Goal: Information Seeking & Learning: Learn about a topic

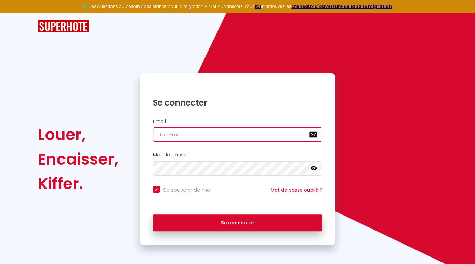
click at [213, 138] on input "email" at bounding box center [238, 135] width 170 height 14
type input "[EMAIL_ADDRESS][DOMAIN_NAME]"
checkbox input "true"
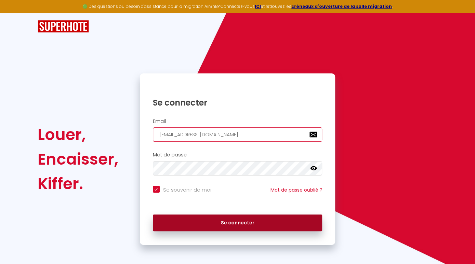
type input "[EMAIL_ADDRESS][DOMAIN_NAME]"
click at [226, 224] on button "Se connecter" at bounding box center [238, 223] width 170 height 17
checkbox input "true"
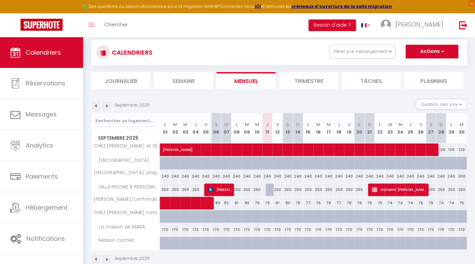
scroll to position [13, 0]
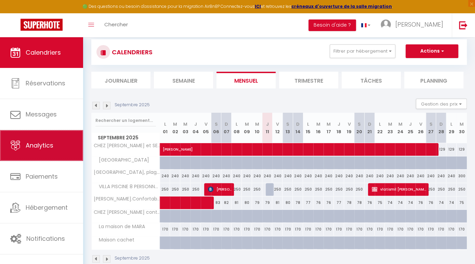
click at [56, 154] on link "Analytics" at bounding box center [41, 145] width 83 height 31
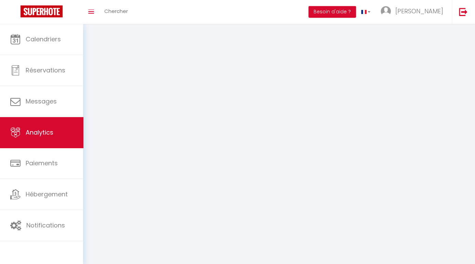
select select "2025"
select select "9"
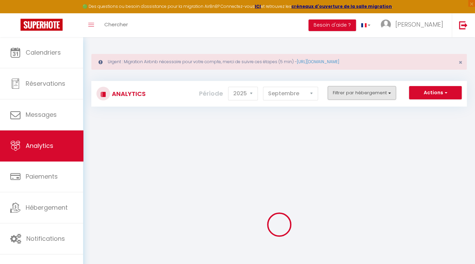
checkbox input "false"
checkbox commerces "false"
checkbox PERSONNES "false"
checkbox MIAMI "false"
checkbox mer "false"
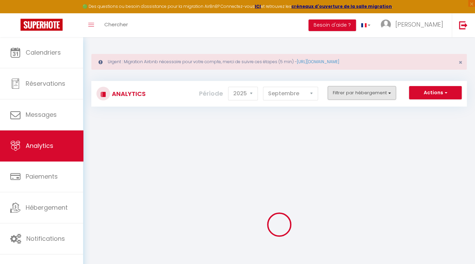
checkbox MARA "false"
checkbox cachet "false"
checkbox calme "false"
checkbox CABESTANY "false"
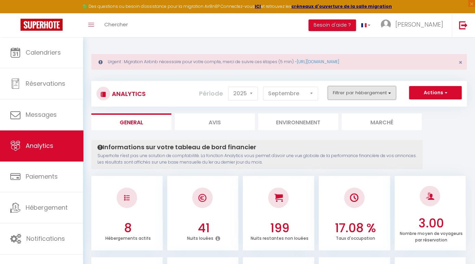
click at [374, 92] on button "Filtrer par hébergement" at bounding box center [362, 93] width 68 height 14
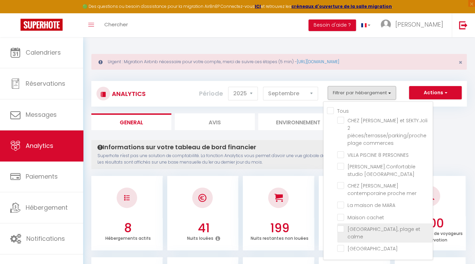
click at [340, 226] on calme "checkbox" at bounding box center [384, 229] width 95 height 7
checkbox calme "true"
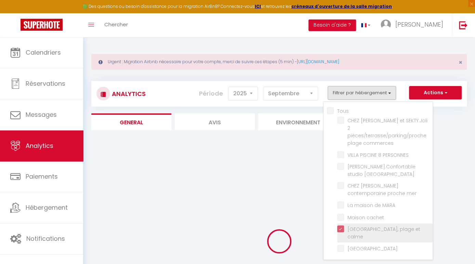
checkbox commerces "false"
checkbox PERSONNES "false"
checkbox MIAMI "false"
checkbox mer "false"
checkbox MARA "false"
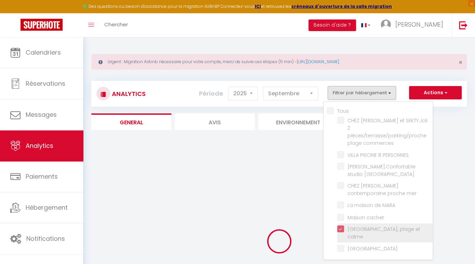
checkbox cachet "false"
checkbox CABESTANY "false"
checkbox commerces "false"
checkbox PERSONNES "false"
checkbox MIAMI "false"
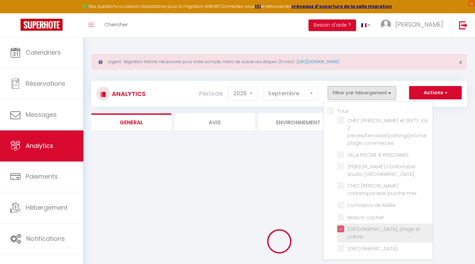
checkbox mer "false"
checkbox MARA "false"
checkbox cachet "false"
checkbox CABESTANY "false"
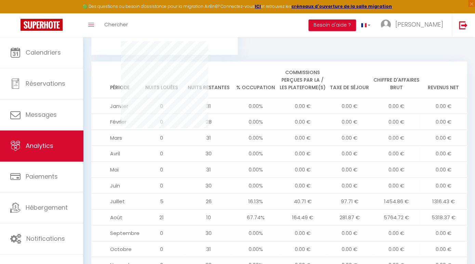
scroll to position [736, 0]
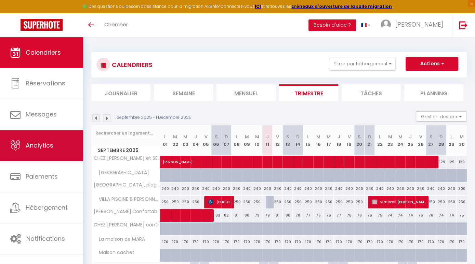
click at [54, 142] on link "Analytics" at bounding box center [41, 145] width 83 height 31
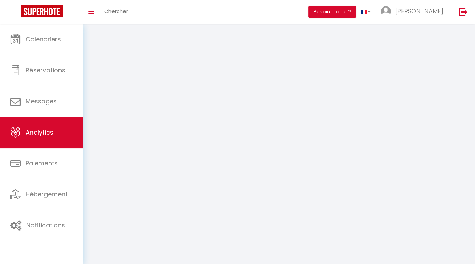
select select "2025"
select select "9"
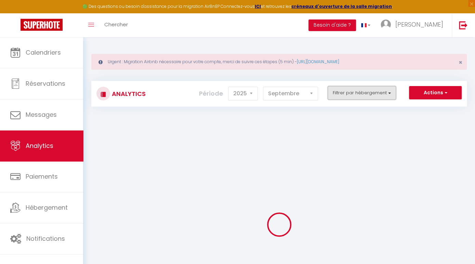
checkbox input "false"
checkbox commerces "false"
checkbox PERSONNES "false"
checkbox MIAMI "false"
checkbox mer "false"
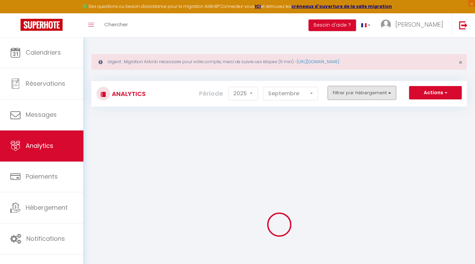
checkbox MARA "false"
checkbox cachet "false"
checkbox calme "false"
checkbox CABESTANY "false"
click at [354, 95] on button "Filtrer par hébergement" at bounding box center [362, 93] width 68 height 14
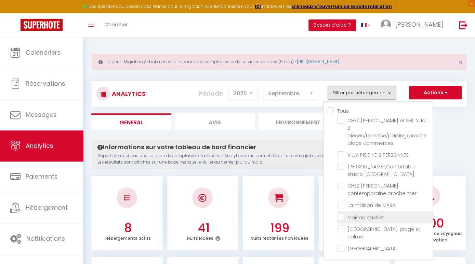
click at [363, 213] on cachet "checkbox" at bounding box center [384, 216] width 95 height 7
checkbox cachet "true"
checkbox commerces "false"
checkbox PERSONNES "false"
checkbox MIAMI "false"
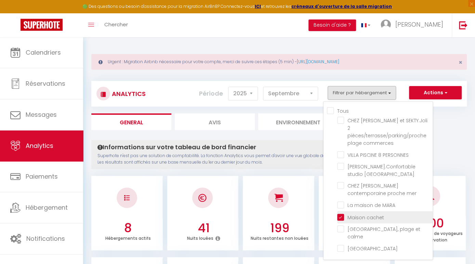
checkbox mer "false"
checkbox MARA "false"
checkbox calme "false"
checkbox CABESTANY "false"
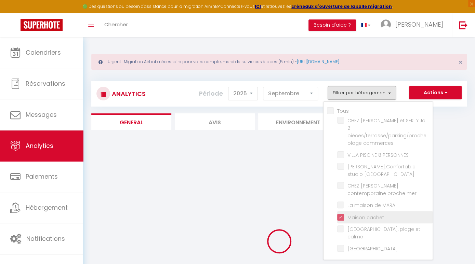
checkbox commerces "false"
checkbox PERSONNES "false"
checkbox MIAMI "false"
checkbox mer "false"
checkbox MARA "false"
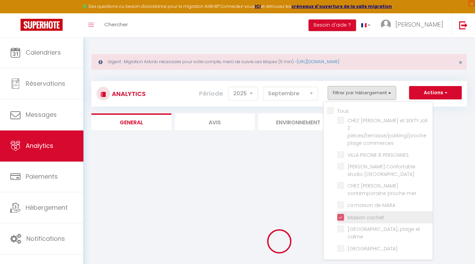
checkbox calme "false"
checkbox CABESTANY "false"
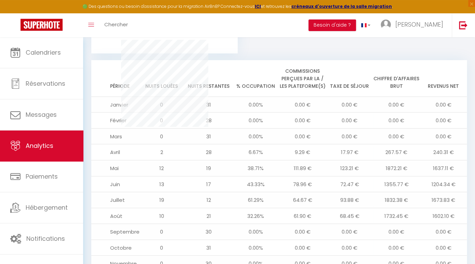
scroll to position [736, 0]
